Goal: Information Seeking & Learning: Learn about a topic

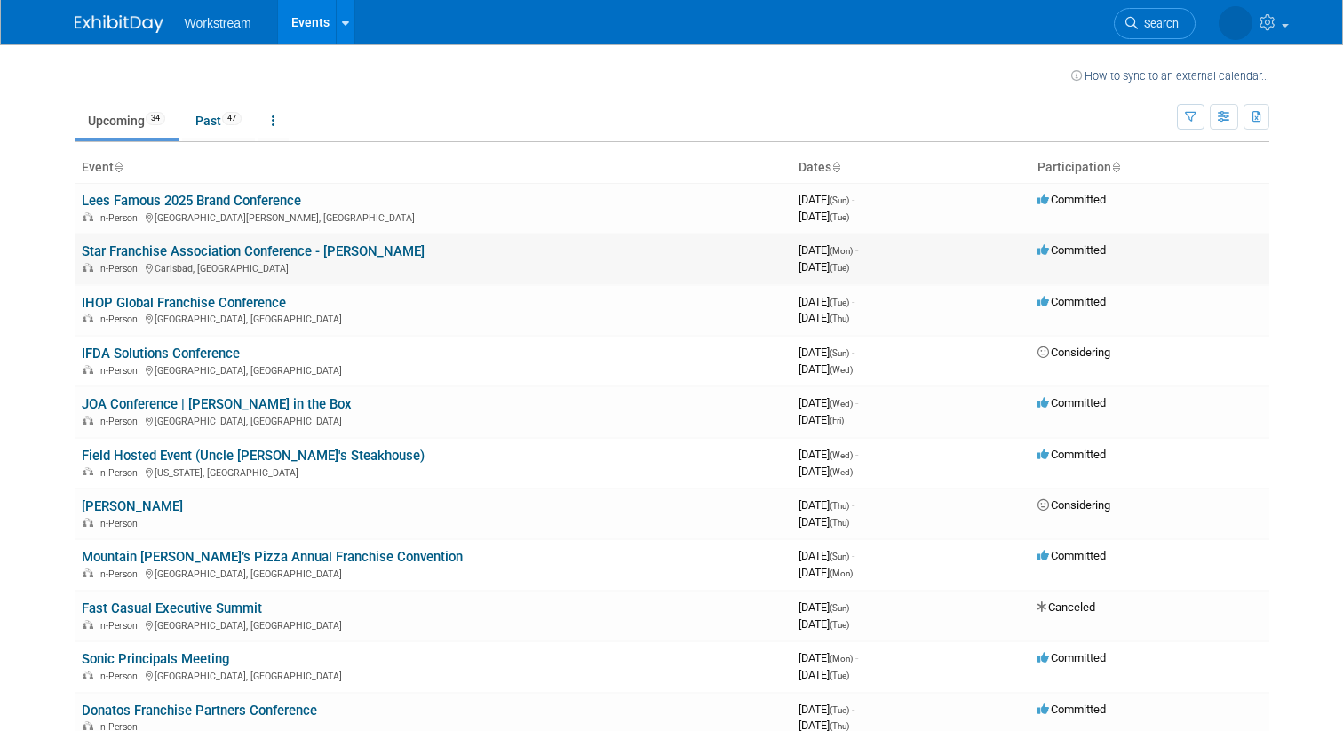
click at [324, 254] on link "Star Franchise Association Conference - [PERSON_NAME]" at bounding box center [253, 251] width 343 height 16
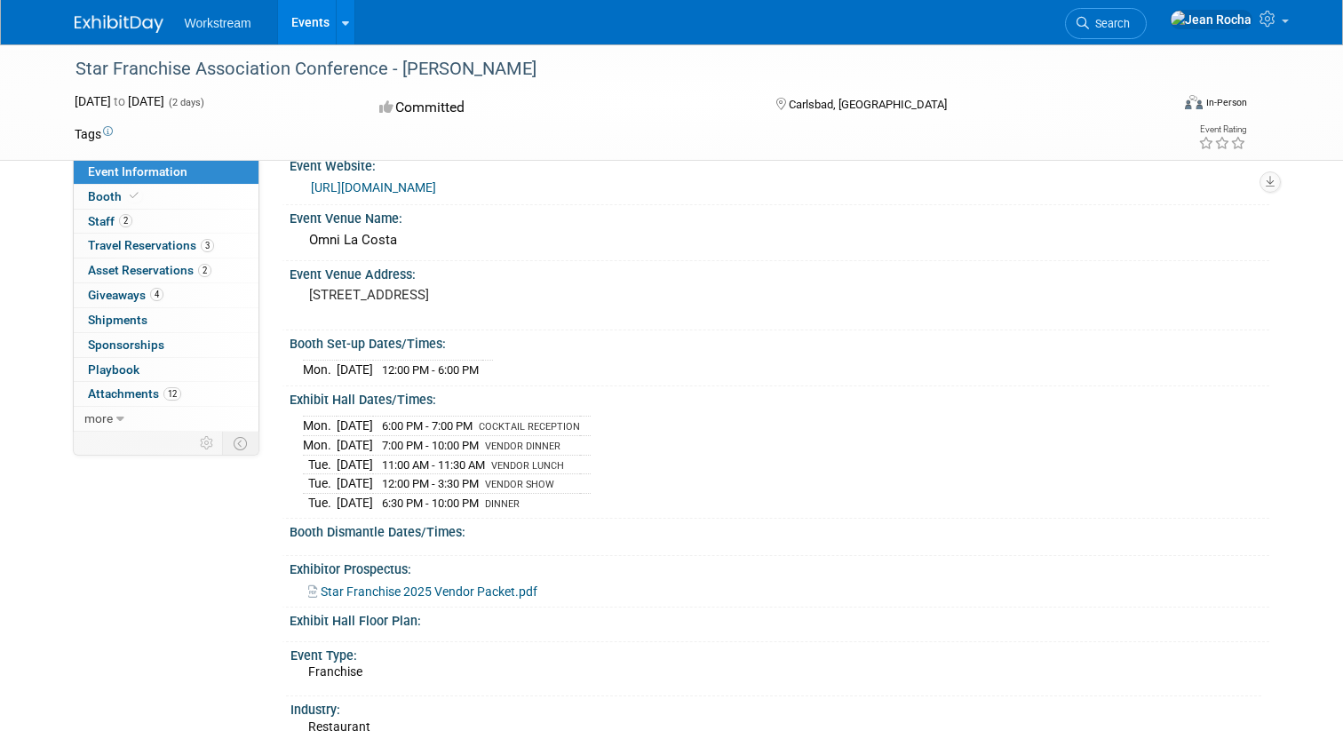
scroll to position [24, 0]
click at [490, 596] on span "Star Franchise 2025 Vendor Packet.pdf" at bounding box center [429, 594] width 217 height 14
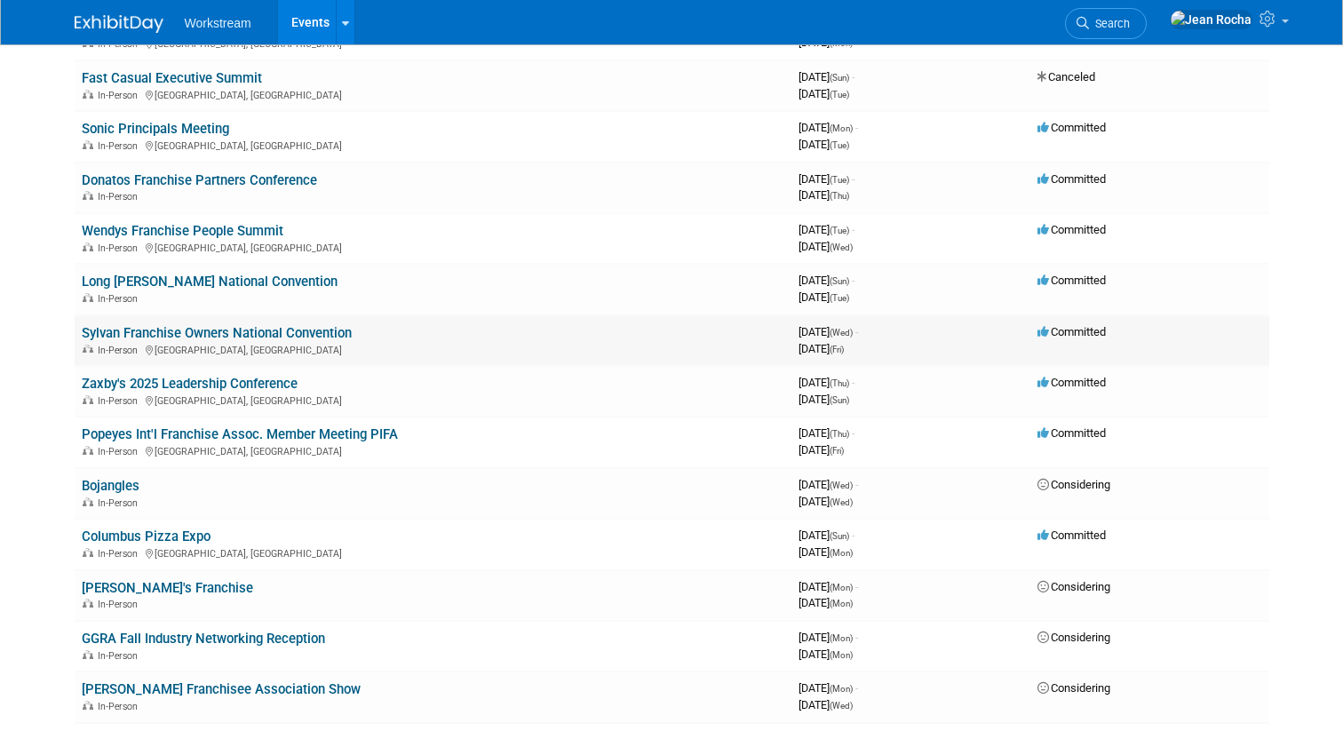
scroll to position [533, 0]
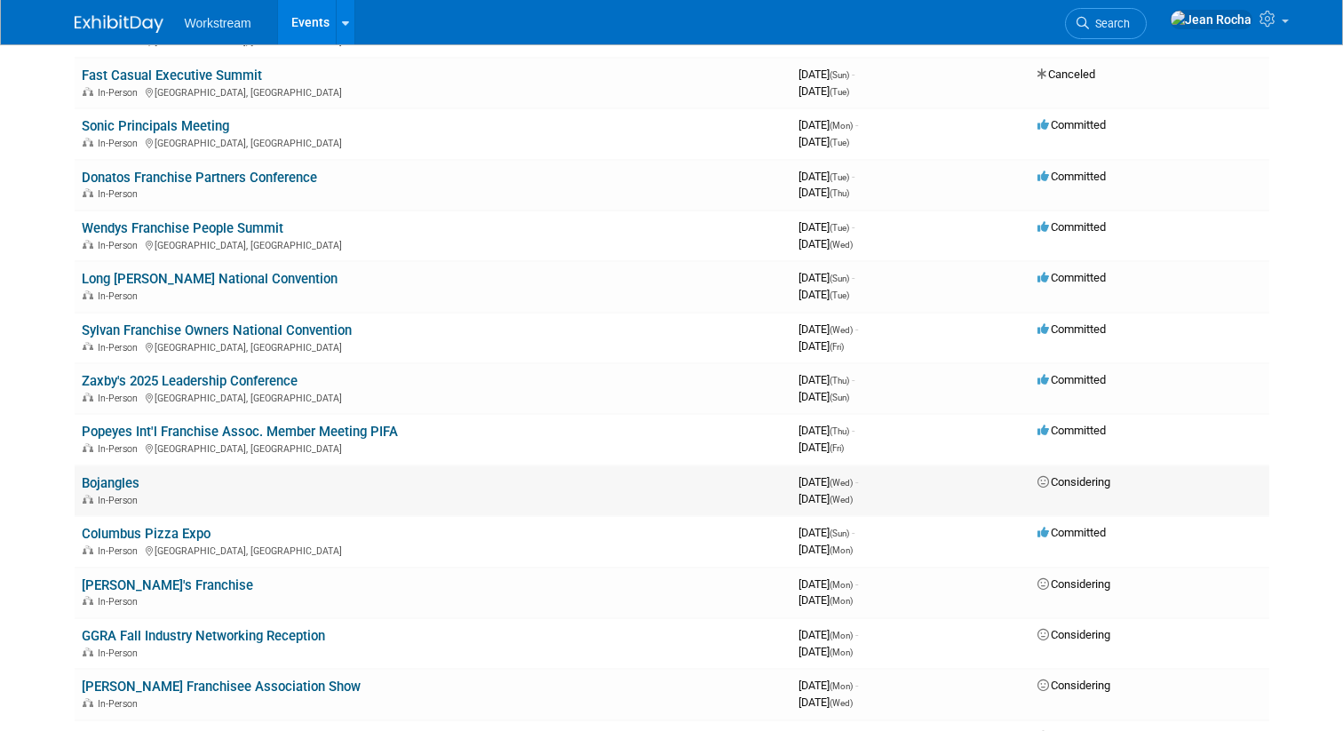
click at [118, 486] on link "Bojangles" at bounding box center [111, 483] width 58 height 16
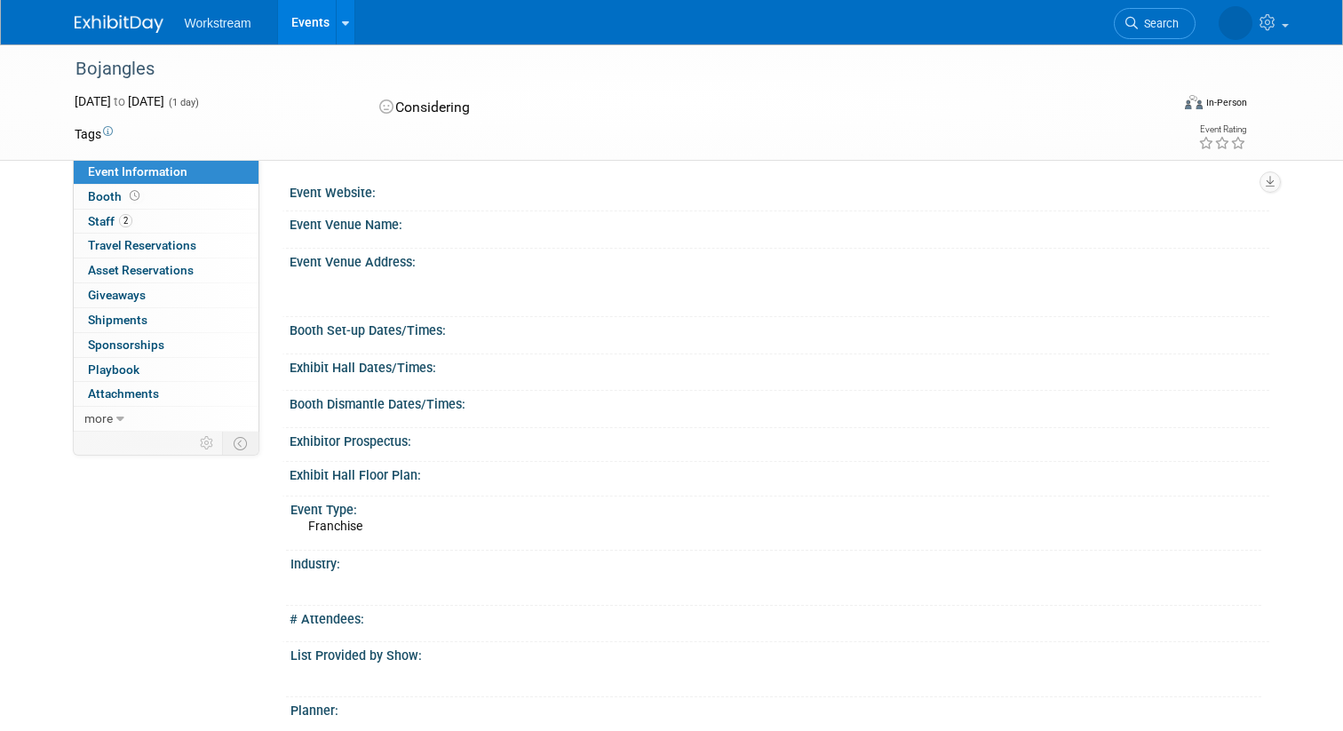
click at [334, 194] on div "Event Website:" at bounding box center [780, 190] width 980 height 22
click at [401, 186] on div "Event Website:" at bounding box center [780, 190] width 980 height 22
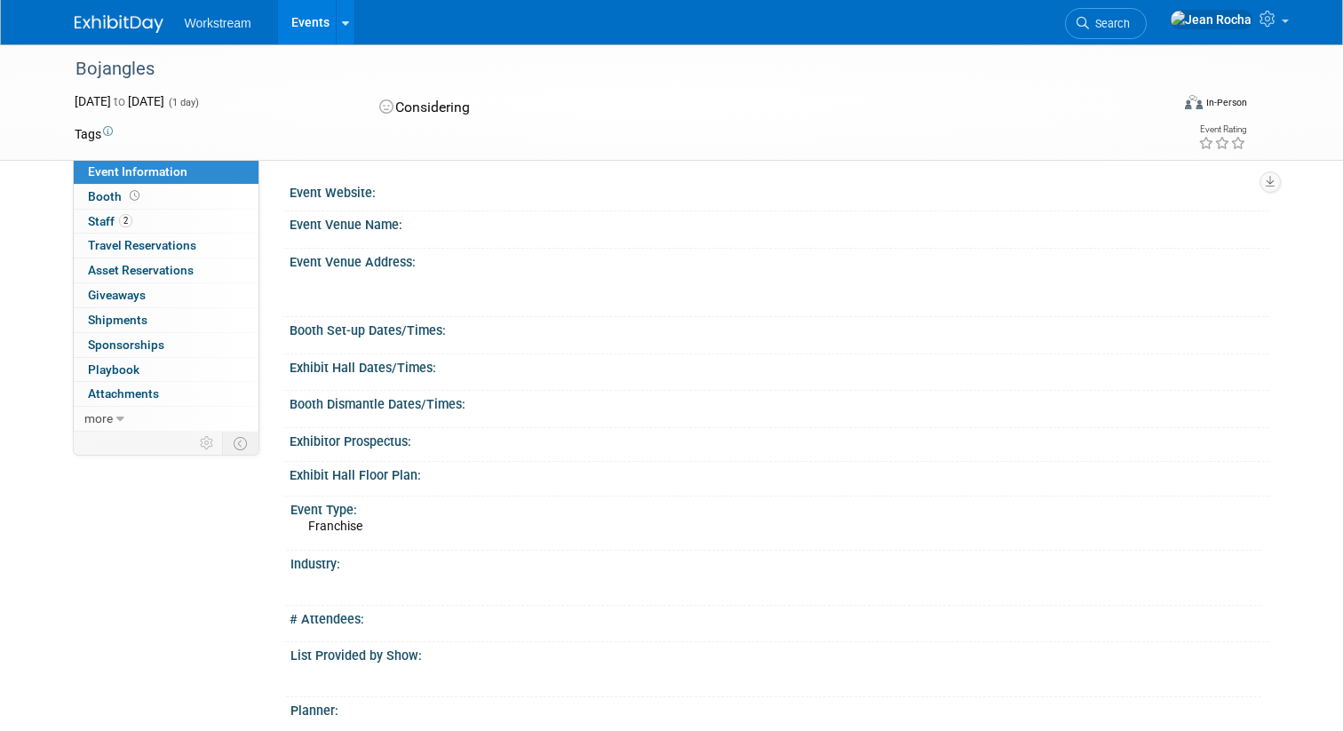
click at [307, 196] on div "Event Website:" at bounding box center [780, 190] width 980 height 22
click at [436, 186] on div "Event Website:" at bounding box center [780, 190] width 980 height 22
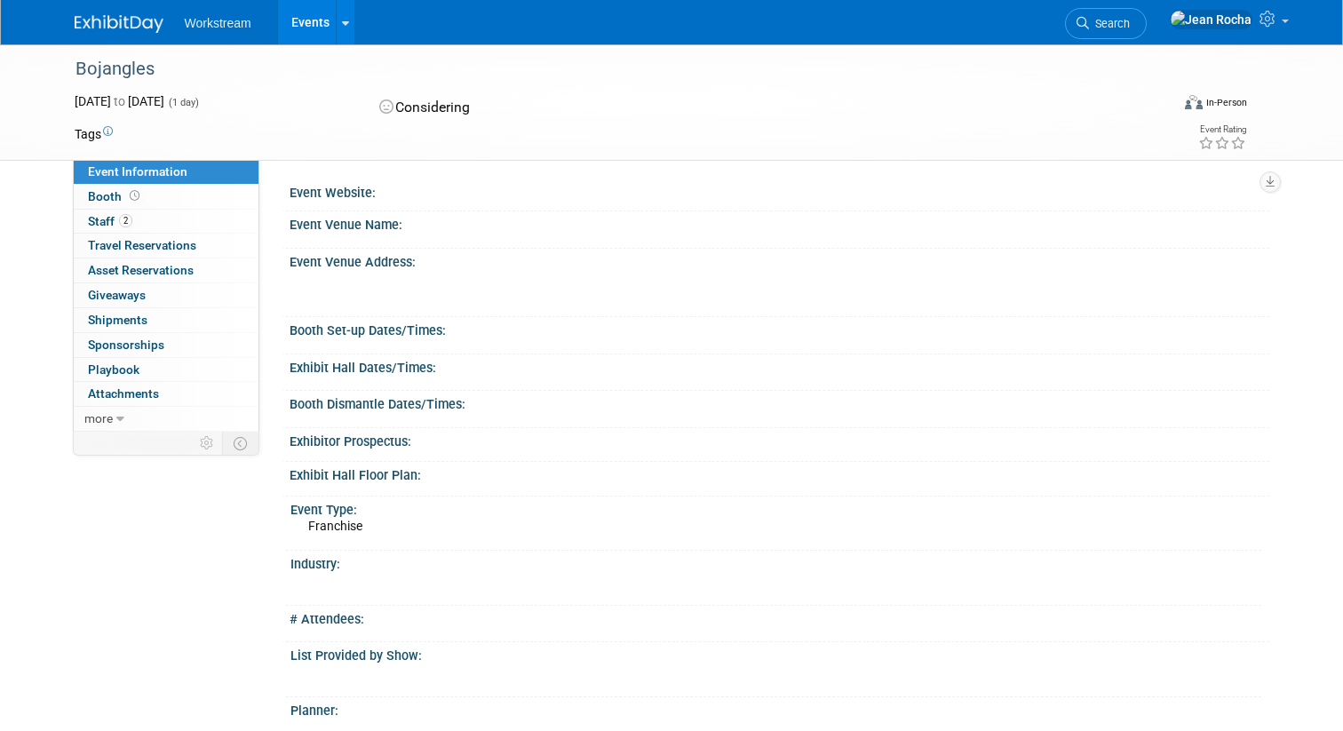
click at [336, 196] on div "Event Website:" at bounding box center [780, 190] width 980 height 22
click at [378, 222] on div "Event Venue Name:" at bounding box center [780, 222] width 980 height 22
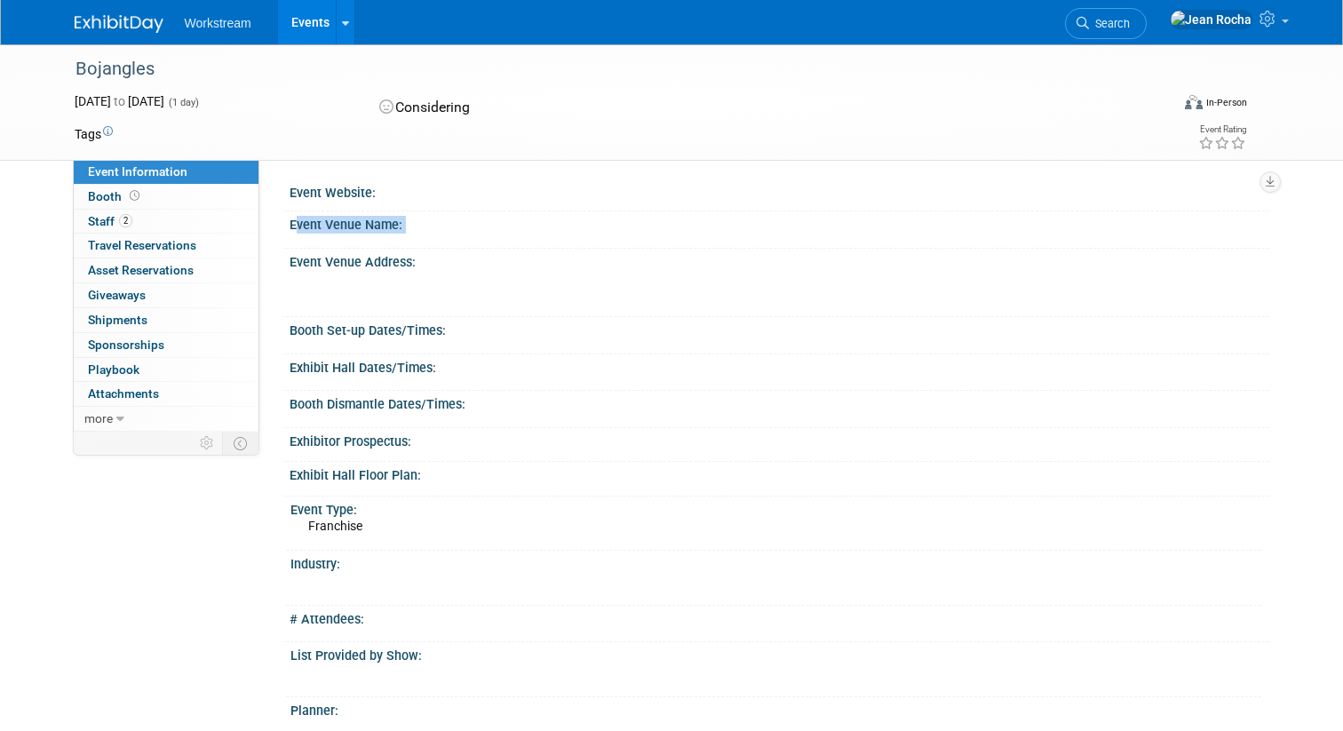
click at [378, 222] on div "Event Venue Name:" at bounding box center [780, 222] width 980 height 22
click at [349, 195] on div "Event Website:" at bounding box center [780, 190] width 980 height 22
click at [538, 225] on div "Event Venue Name:" at bounding box center [780, 222] width 980 height 22
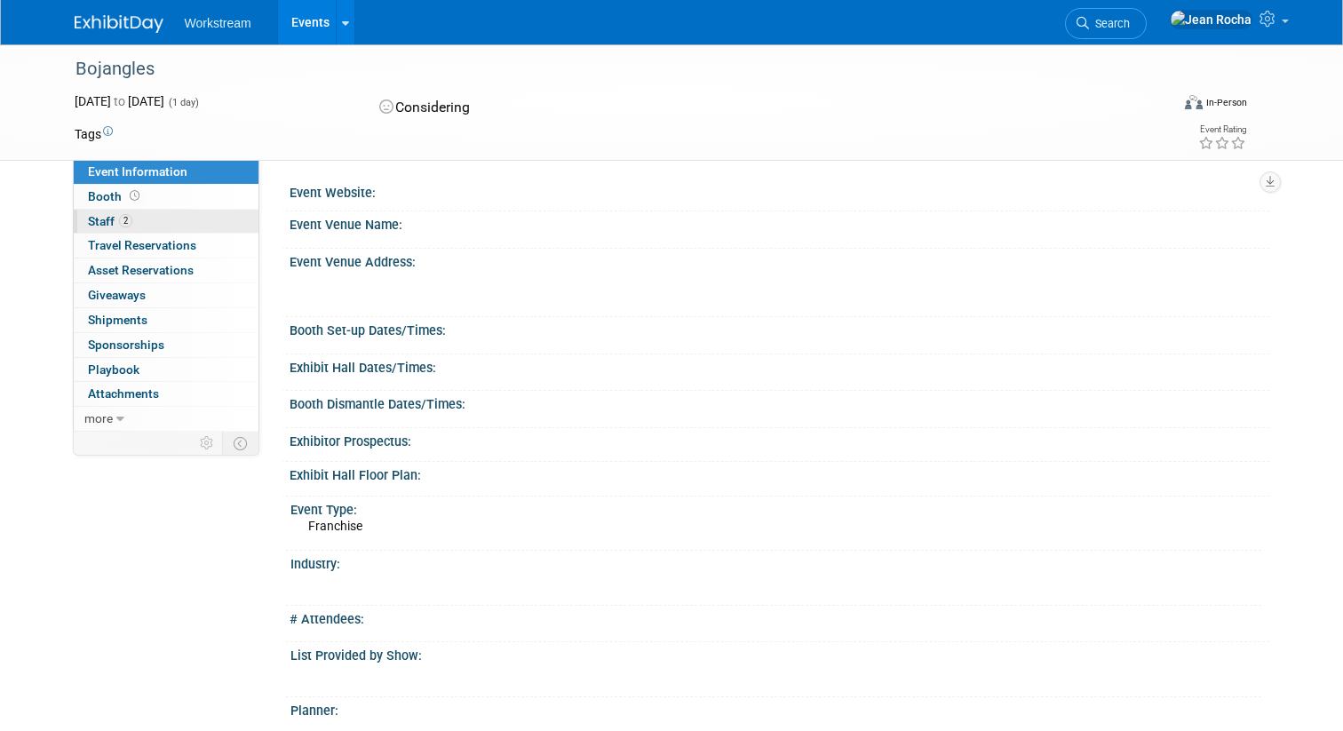
click at [155, 221] on link "2 Staff 2" at bounding box center [166, 222] width 185 height 24
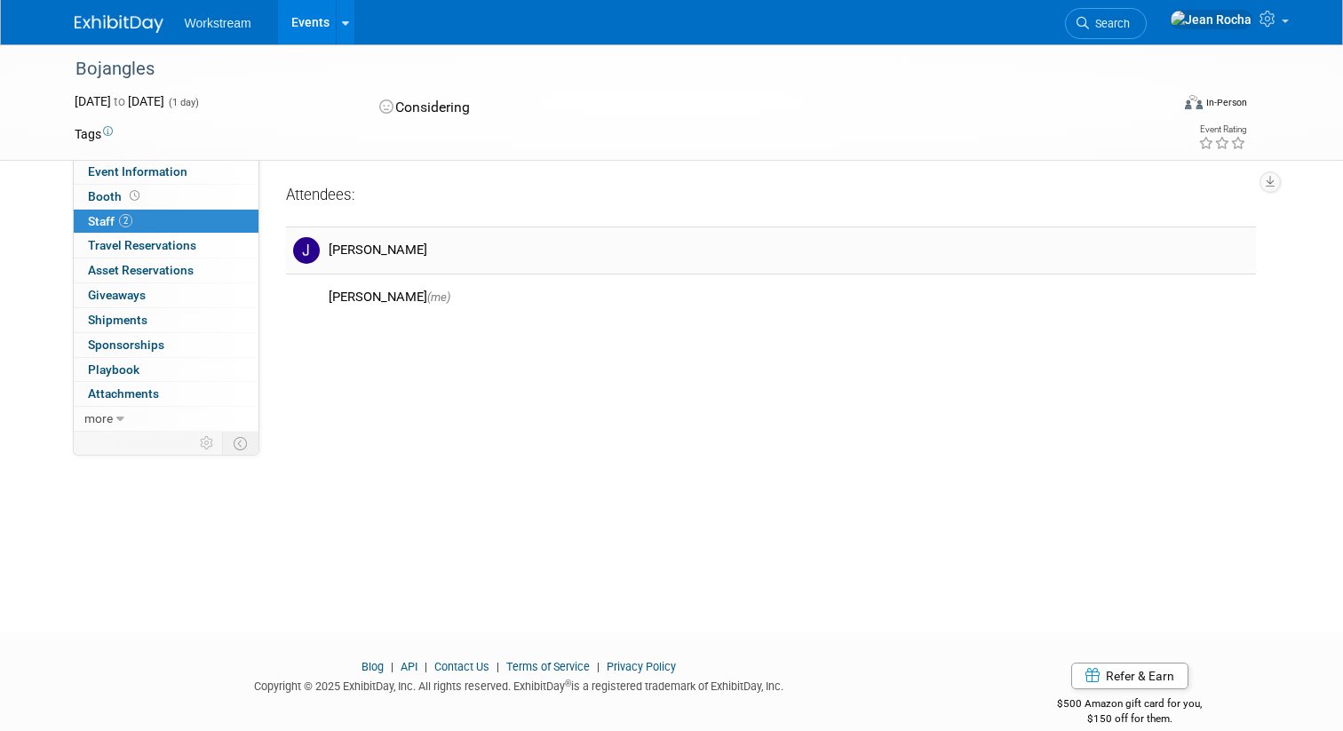
click at [371, 247] on div "Jacob Davis" at bounding box center [789, 250] width 920 height 17
click at [464, 294] on div "Jean Rocha (me)" at bounding box center [789, 297] width 920 height 17
